Goal: Information Seeking & Learning: Learn about a topic

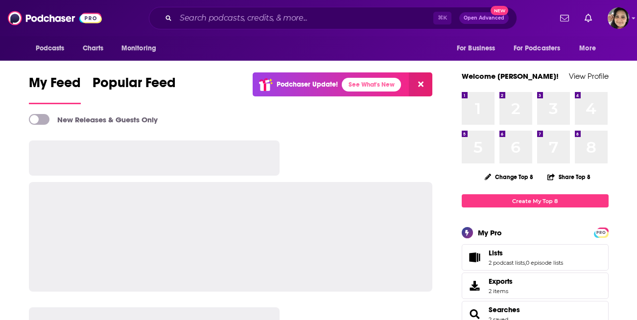
click at [269, 17] on input "Search podcasts, credits, & more..." at bounding box center [305, 18] width 258 height 16
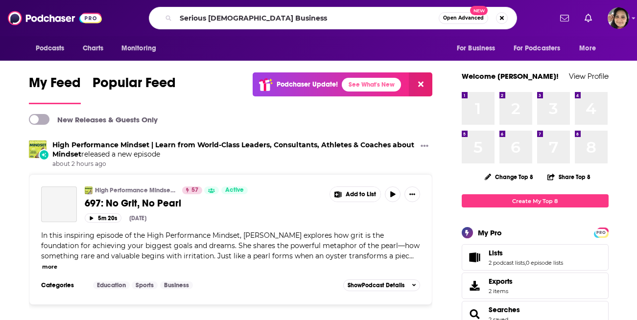
type input "Serious [DEMOGRAPHIC_DATA] Business"
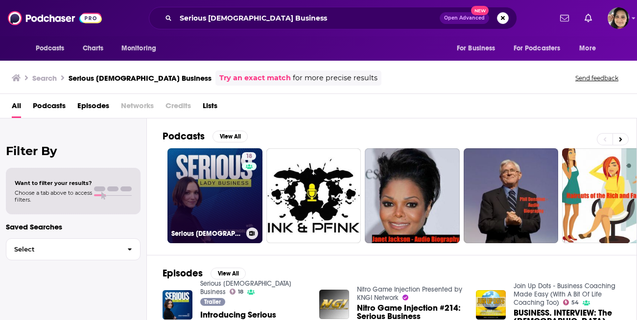
click at [212, 172] on link "18 Serious [DEMOGRAPHIC_DATA] Business" at bounding box center [215, 195] width 95 height 95
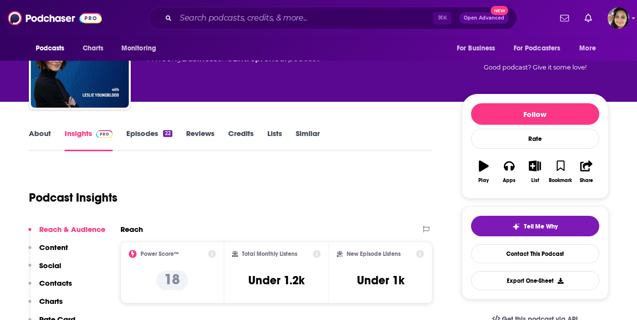
scroll to position [60, 0]
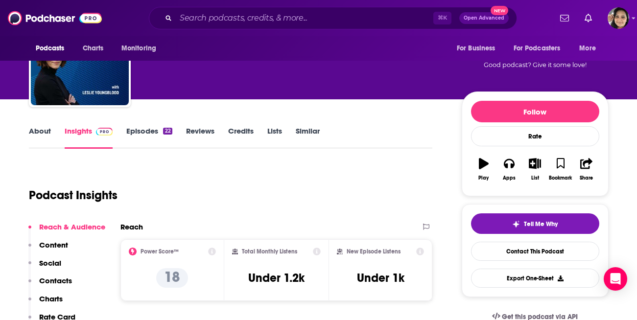
click at [29, 130] on link "About" at bounding box center [40, 137] width 22 height 23
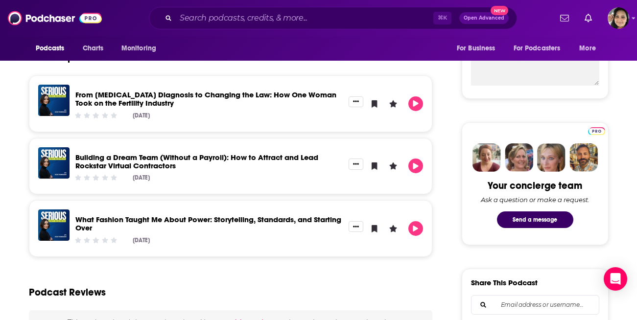
scroll to position [484, 0]
